Goal: Navigation & Orientation: Find specific page/section

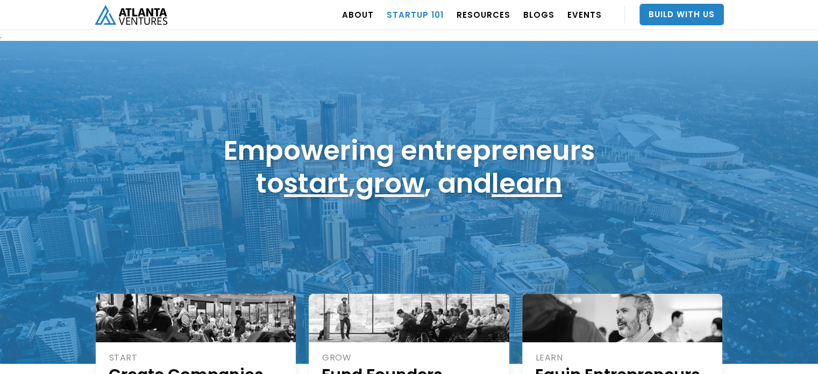
click at [421, 17] on link "Startup 101" at bounding box center [415, 14] width 57 height 30
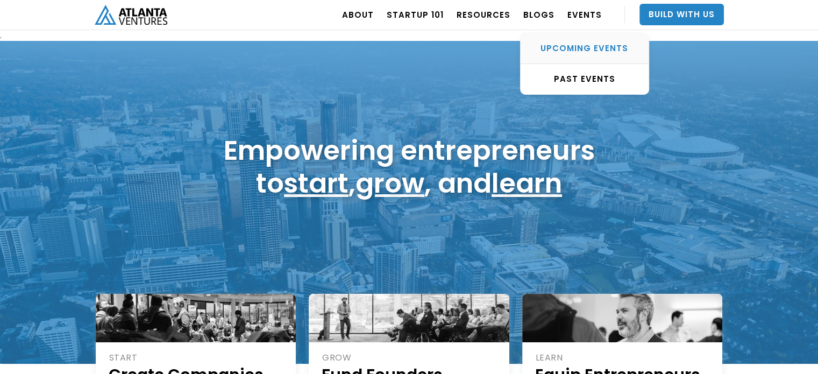
click at [591, 47] on div "UPCOMING EVENTS" at bounding box center [584, 48] width 128 height 11
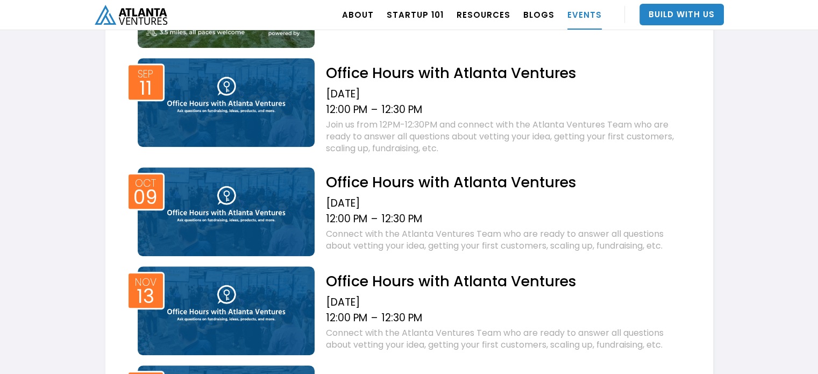
scroll to position [740, 0]
